Goal: Book appointment/travel/reservation

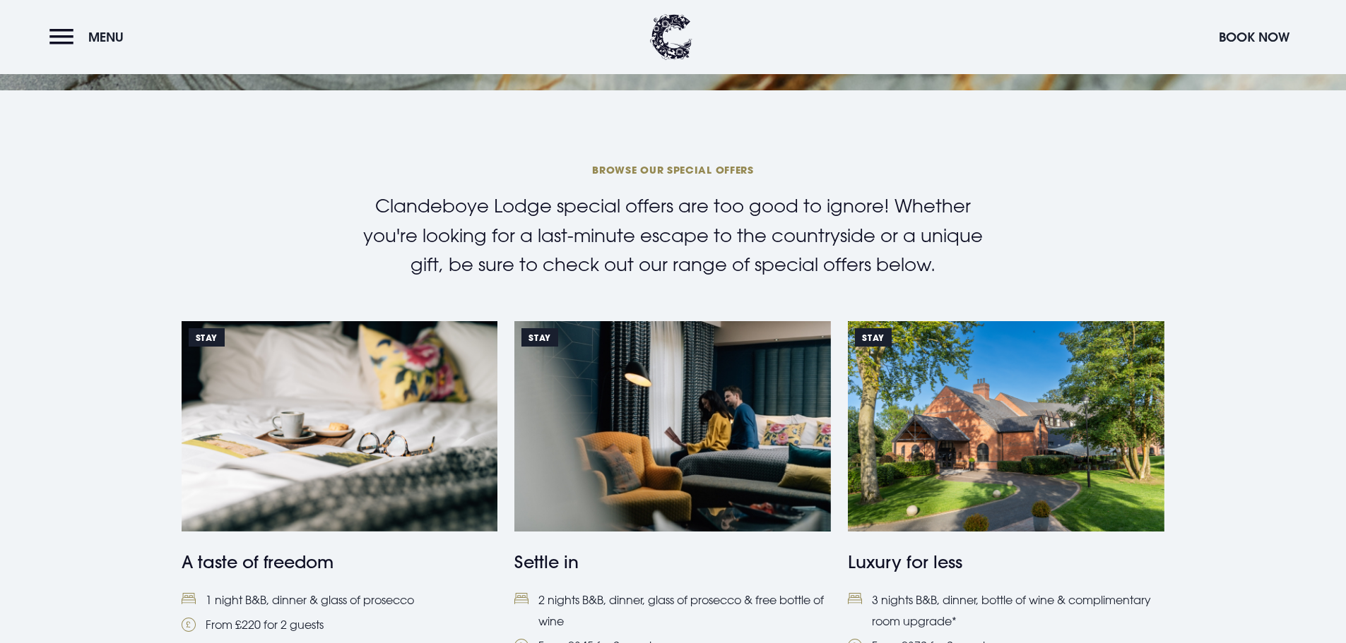
scroll to position [353, 0]
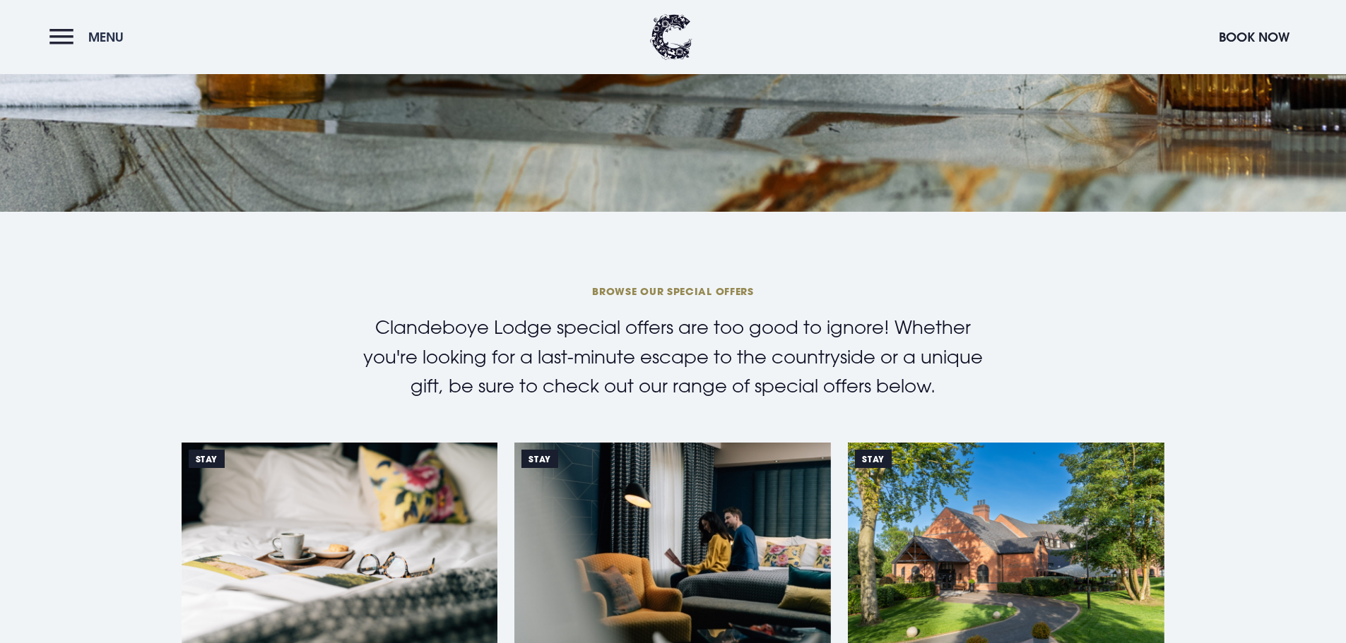
click at [93, 35] on span "Menu" at bounding box center [105, 37] width 35 height 16
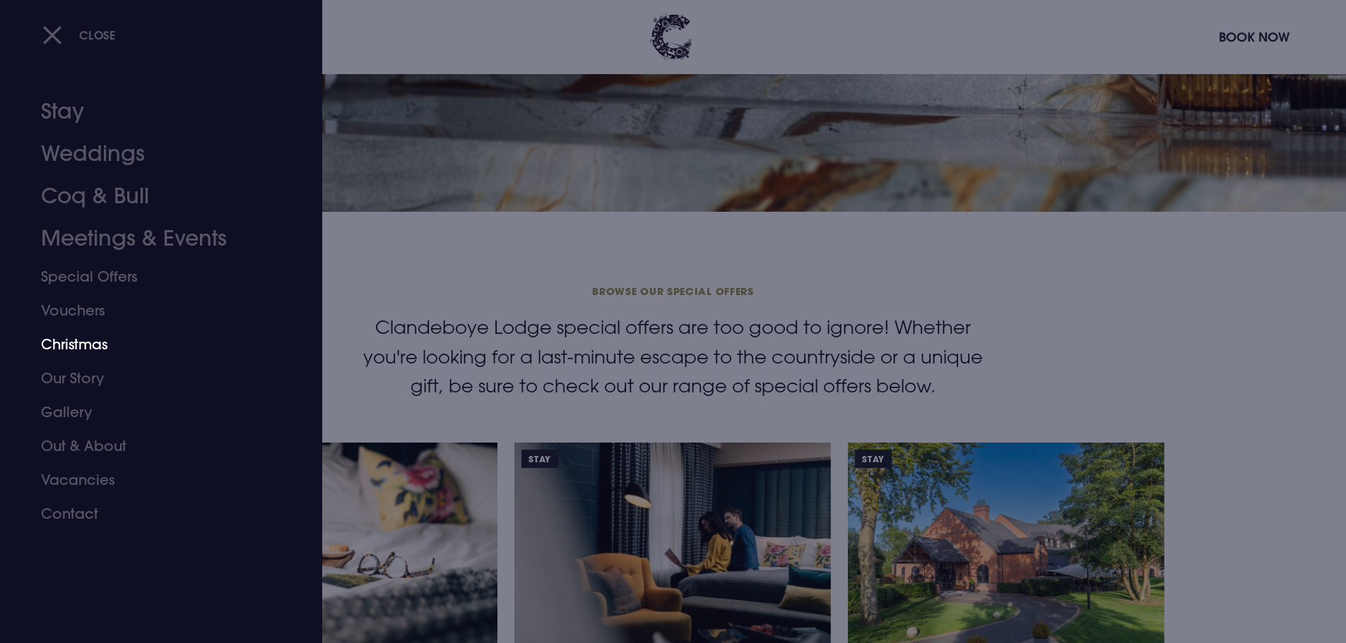
click at [90, 352] on link "Christmas" at bounding box center [152, 345] width 223 height 34
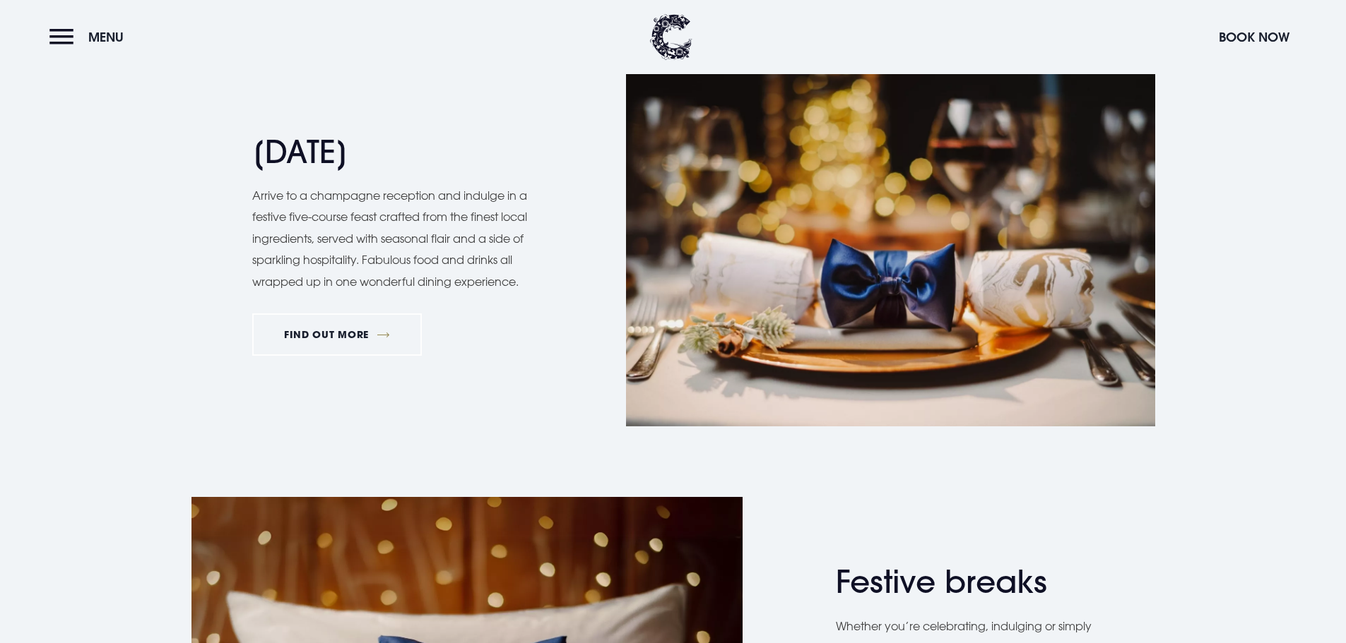
scroll to position [1836, 0]
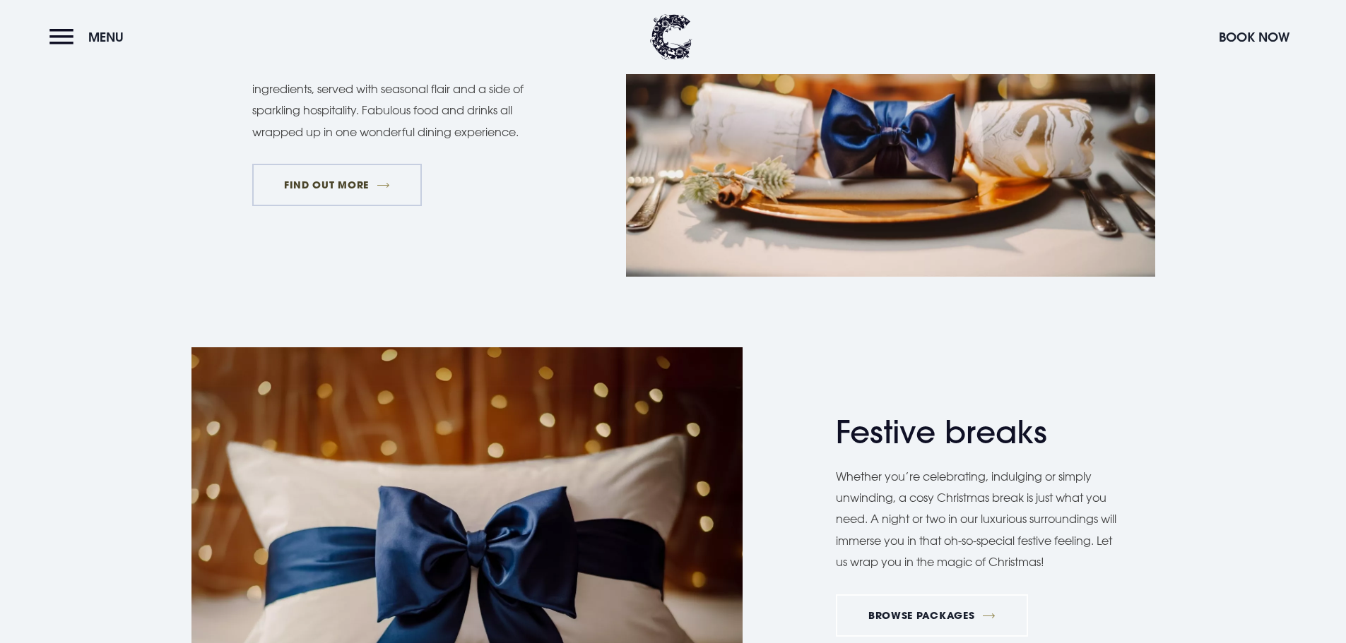
click at [346, 191] on link "FIND OUT MORE" at bounding box center [337, 185] width 170 height 42
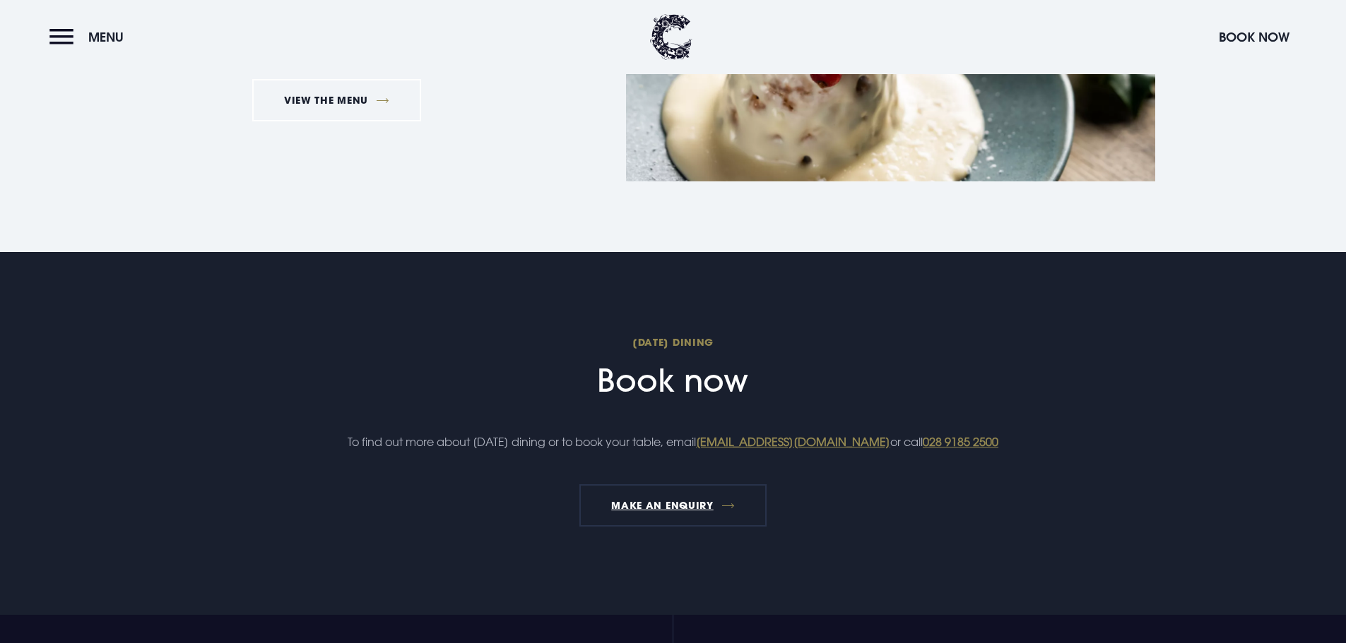
scroll to position [1695, 0]
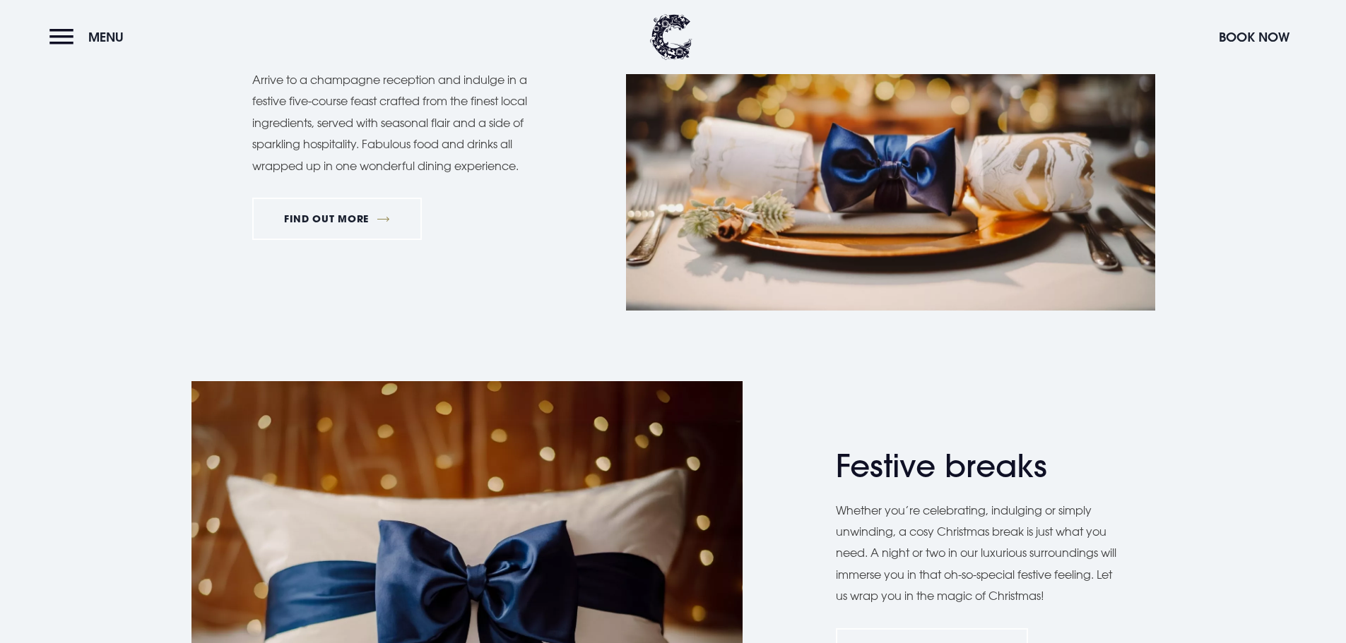
scroll to position [1836, 0]
